Goal: Information Seeking & Learning: Find specific page/section

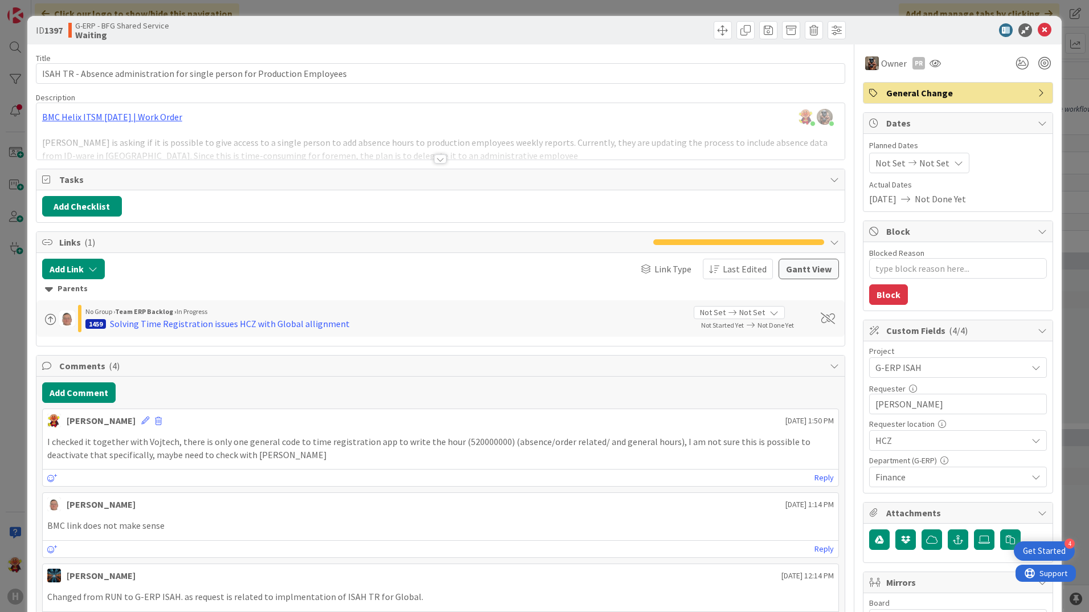
scroll to position [148, 265]
click at [1038, 29] on icon at bounding box center [1045, 30] width 14 height 14
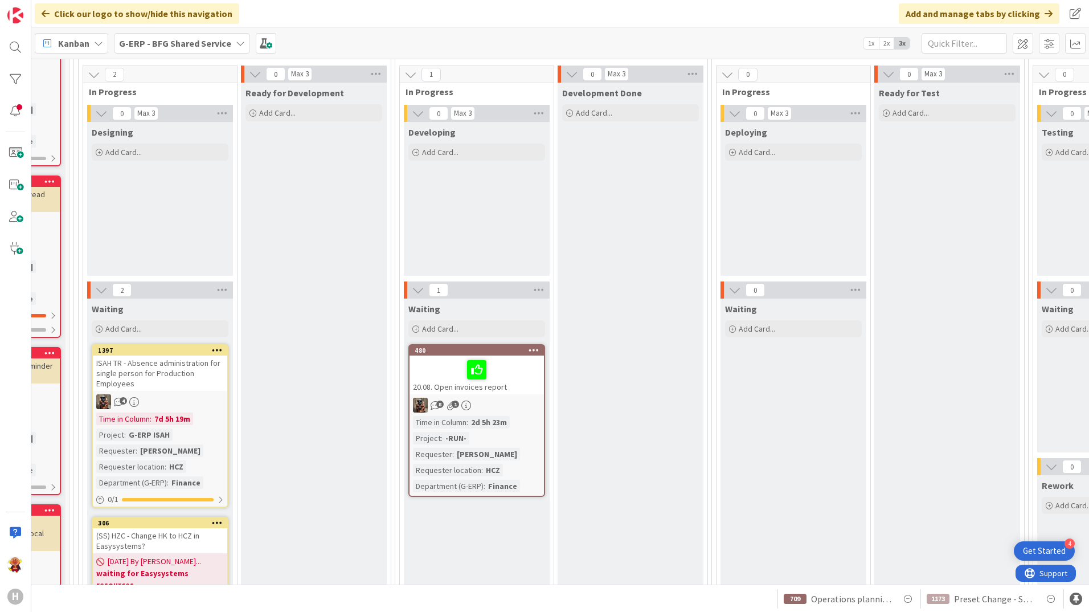
click at [160, 38] on b "G-ERP - BFG Shared Service" at bounding box center [175, 43] width 112 height 11
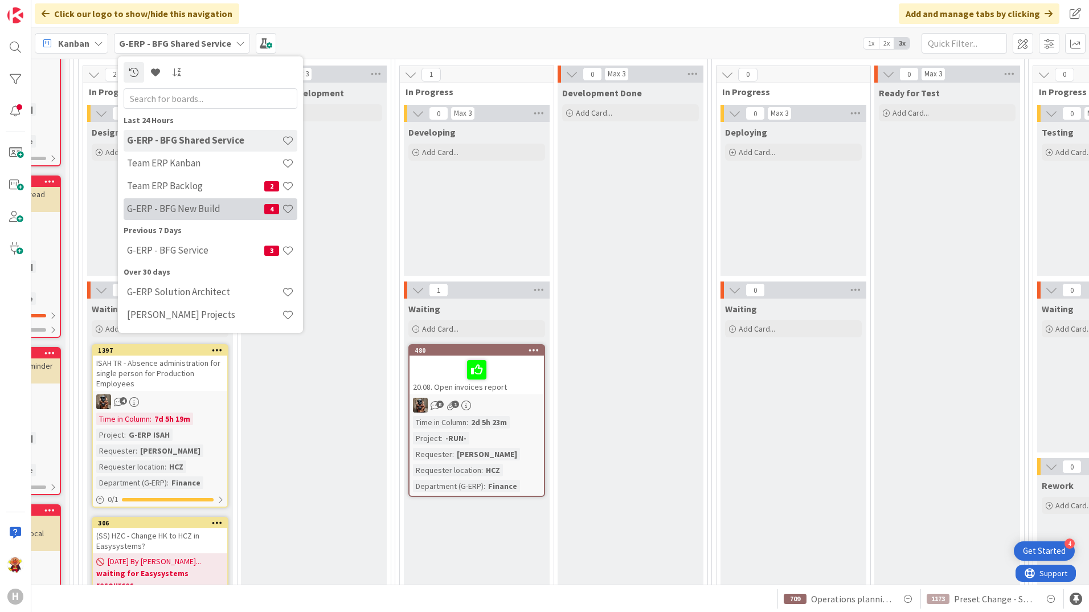
click at [190, 210] on h4 "G-ERP - BFG New Build" at bounding box center [195, 208] width 137 height 11
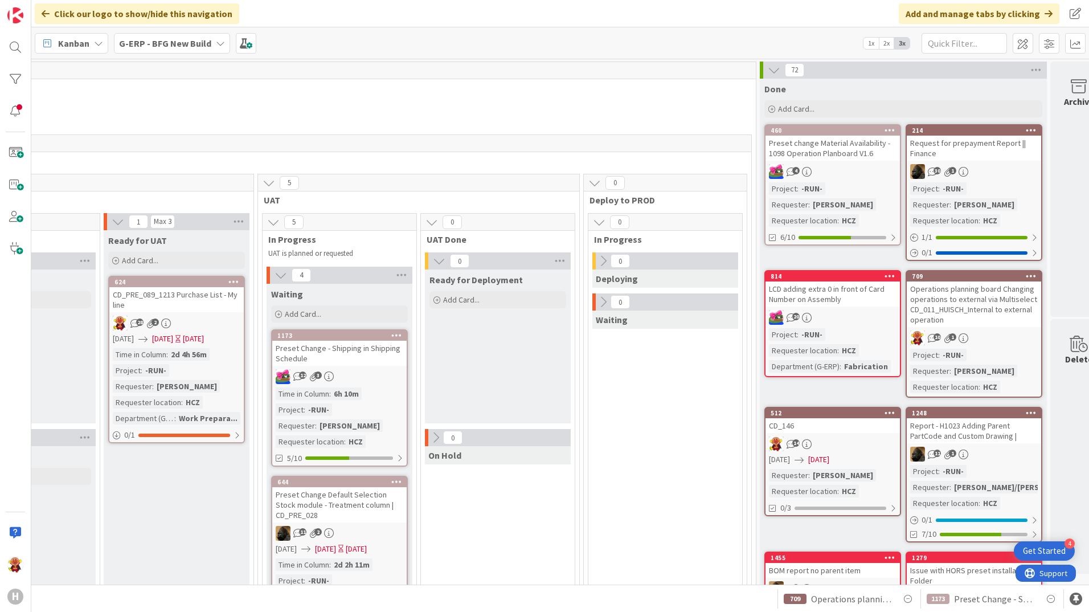
scroll to position [0, 1447]
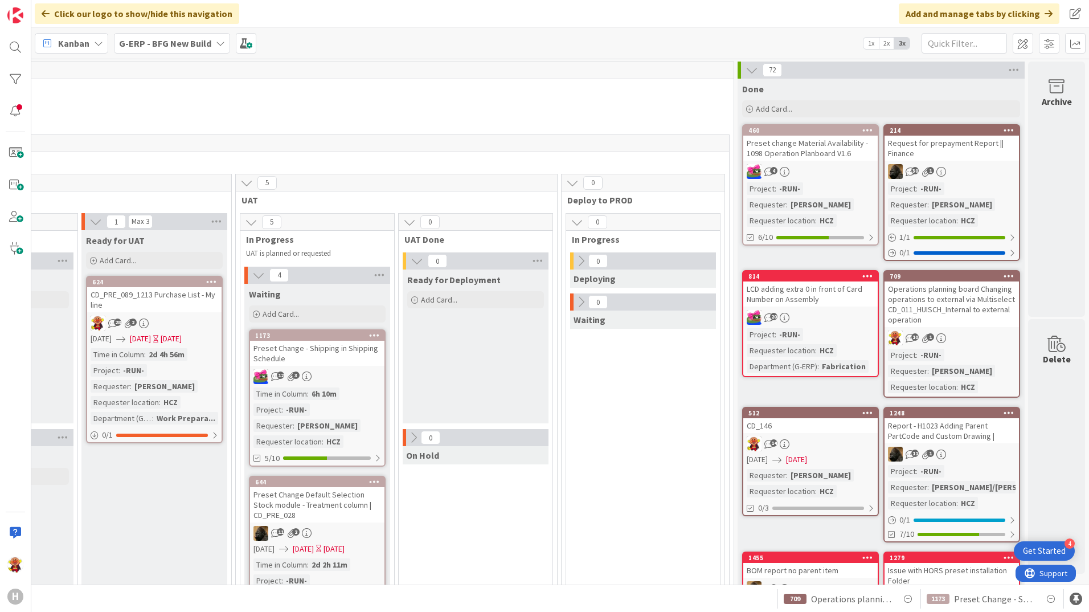
click at [846, 447] on div "14" at bounding box center [810, 443] width 134 height 15
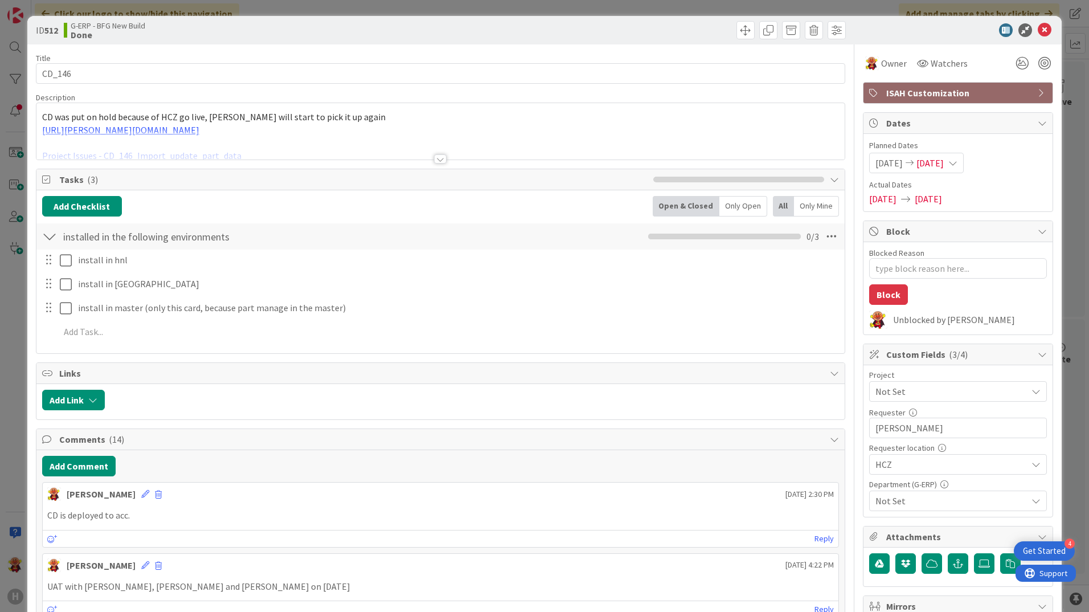
type textarea "x"
click at [292, 156] on div at bounding box center [440, 144] width 808 height 29
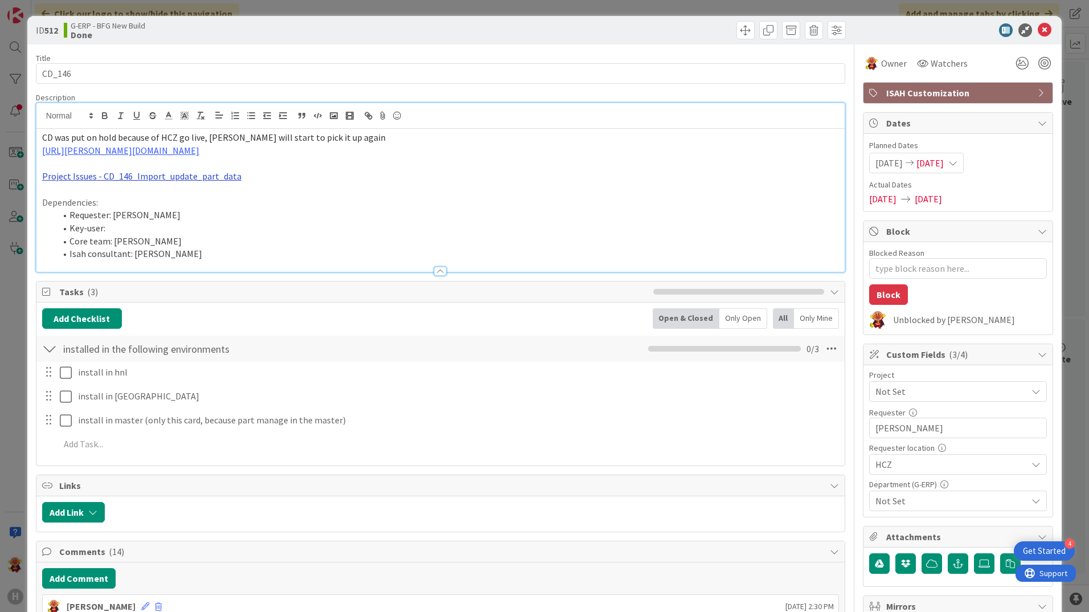
click at [199, 179] on link "Project Issues - CD_146_Import_update_part_data" at bounding box center [141, 175] width 199 height 11
click at [139, 199] on link "[URL][DOMAIN_NAME]" at bounding box center [109, 198] width 78 height 15
